Goal: Task Accomplishment & Management: Manage account settings

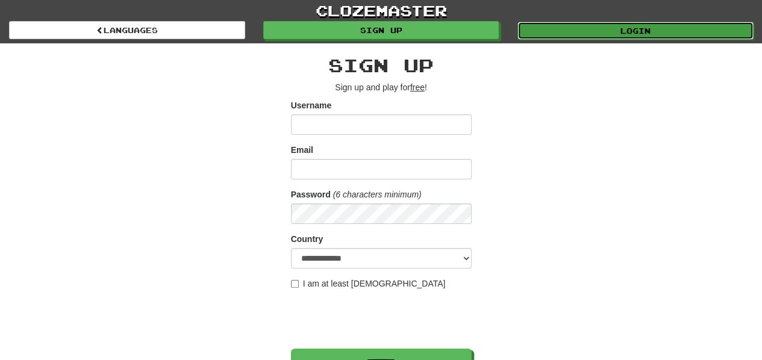
click at [564, 28] on link "Login" at bounding box center [635, 31] width 236 height 18
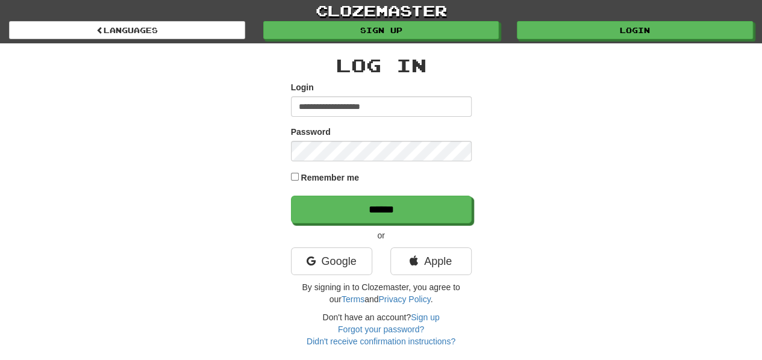
type input "**********"
click at [380, 170] on div "Remember me" at bounding box center [381, 178] width 181 height 16
click at [291, 196] on input "******" at bounding box center [381, 210] width 181 height 28
